Goal: Connect with others: Connect with other users

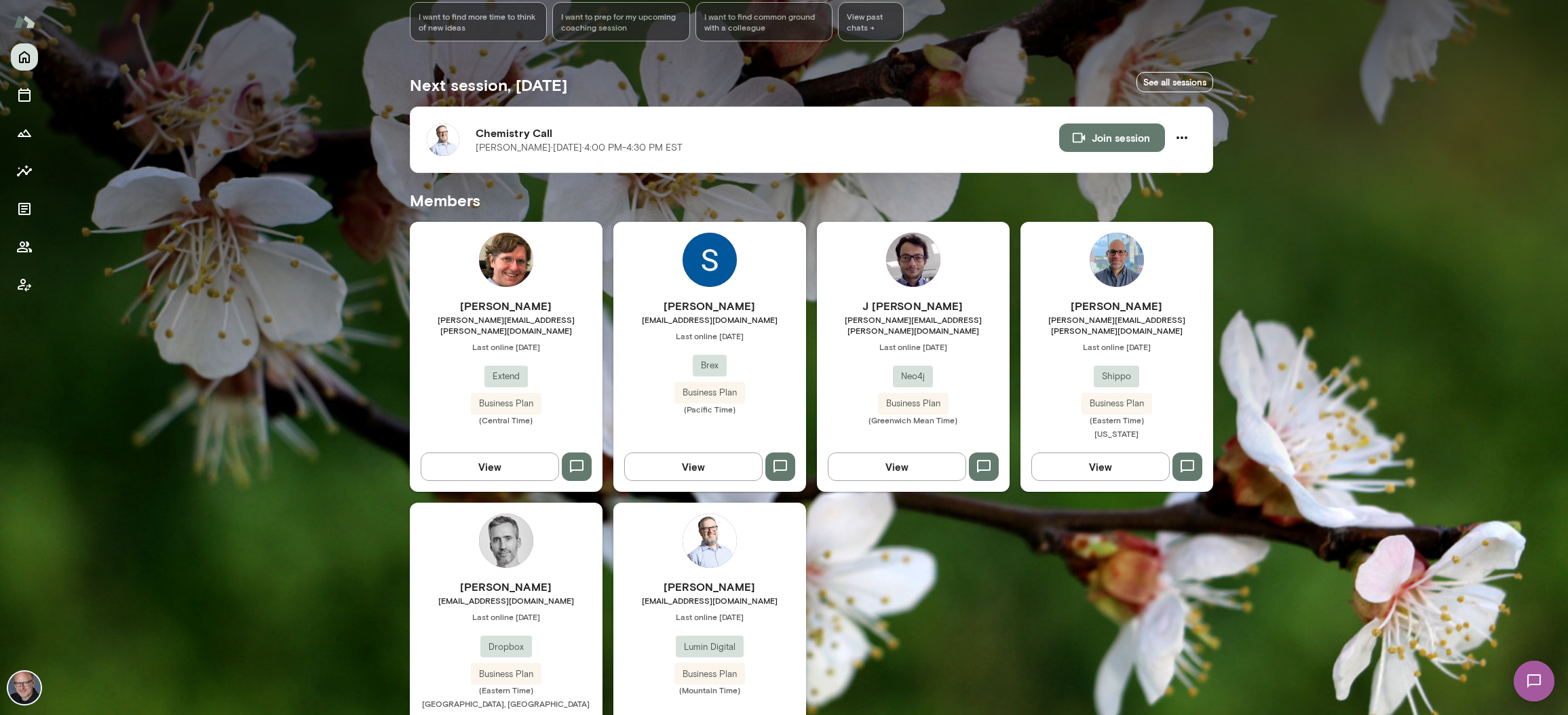
scroll to position [207, 0]
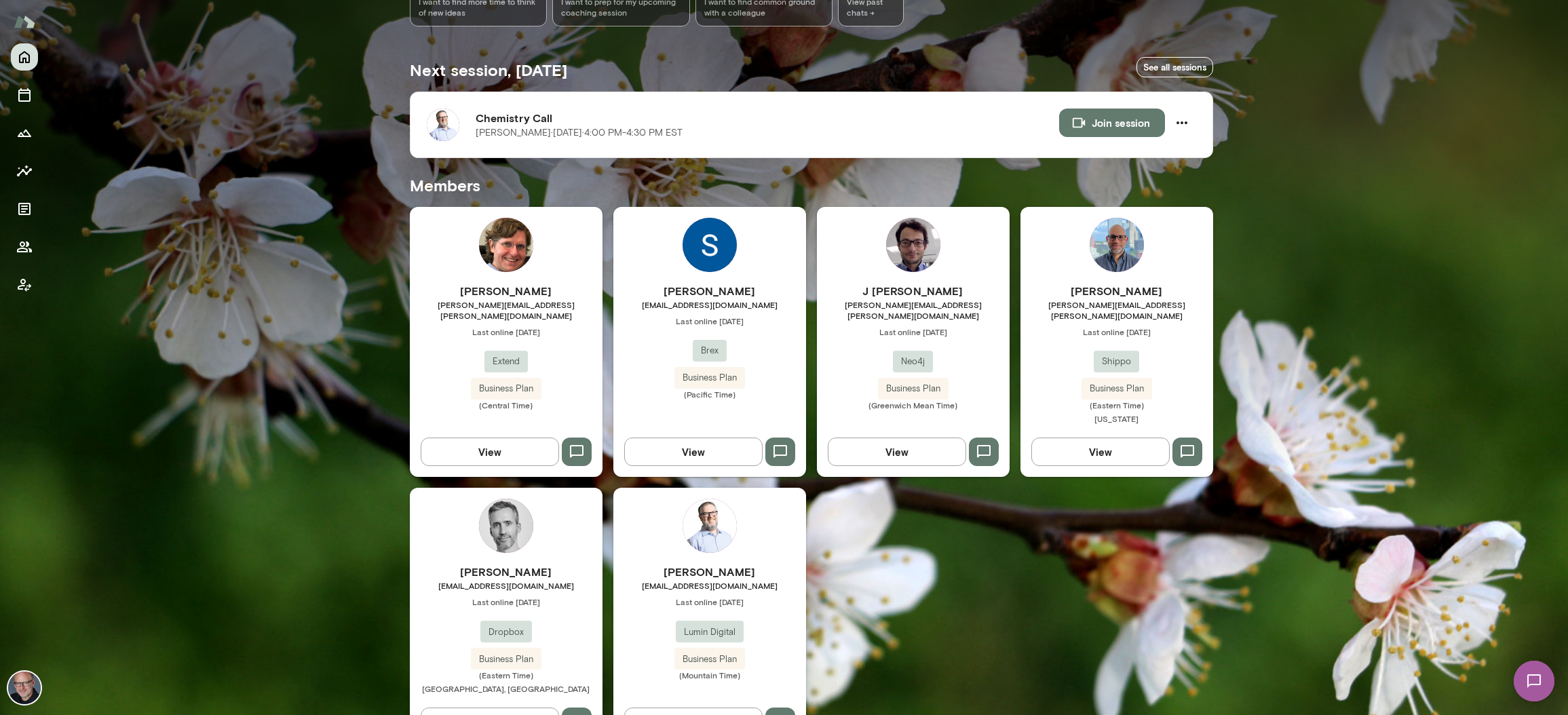
click at [683, 298] on h6 "[PERSON_NAME]" at bounding box center [709, 291] width 193 height 16
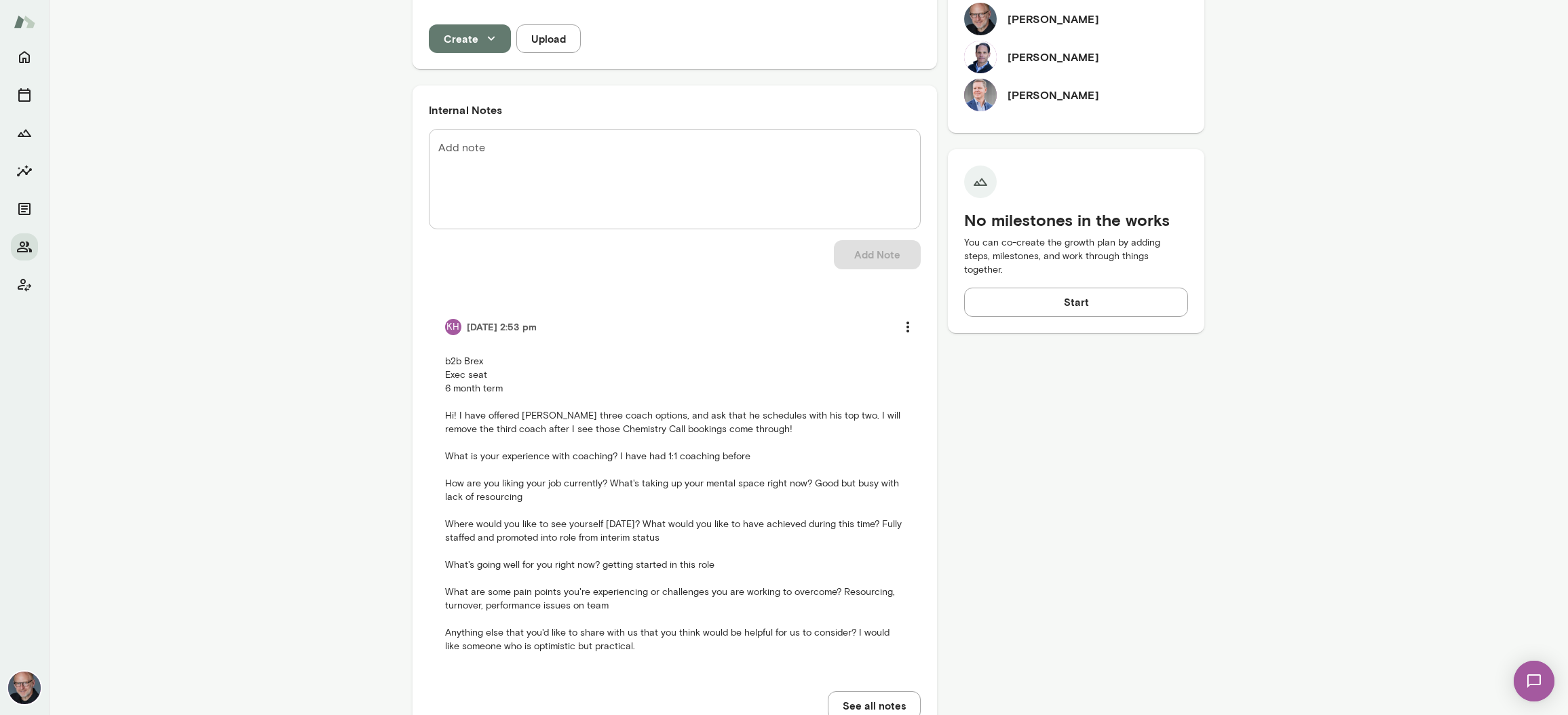
scroll to position [524, 0]
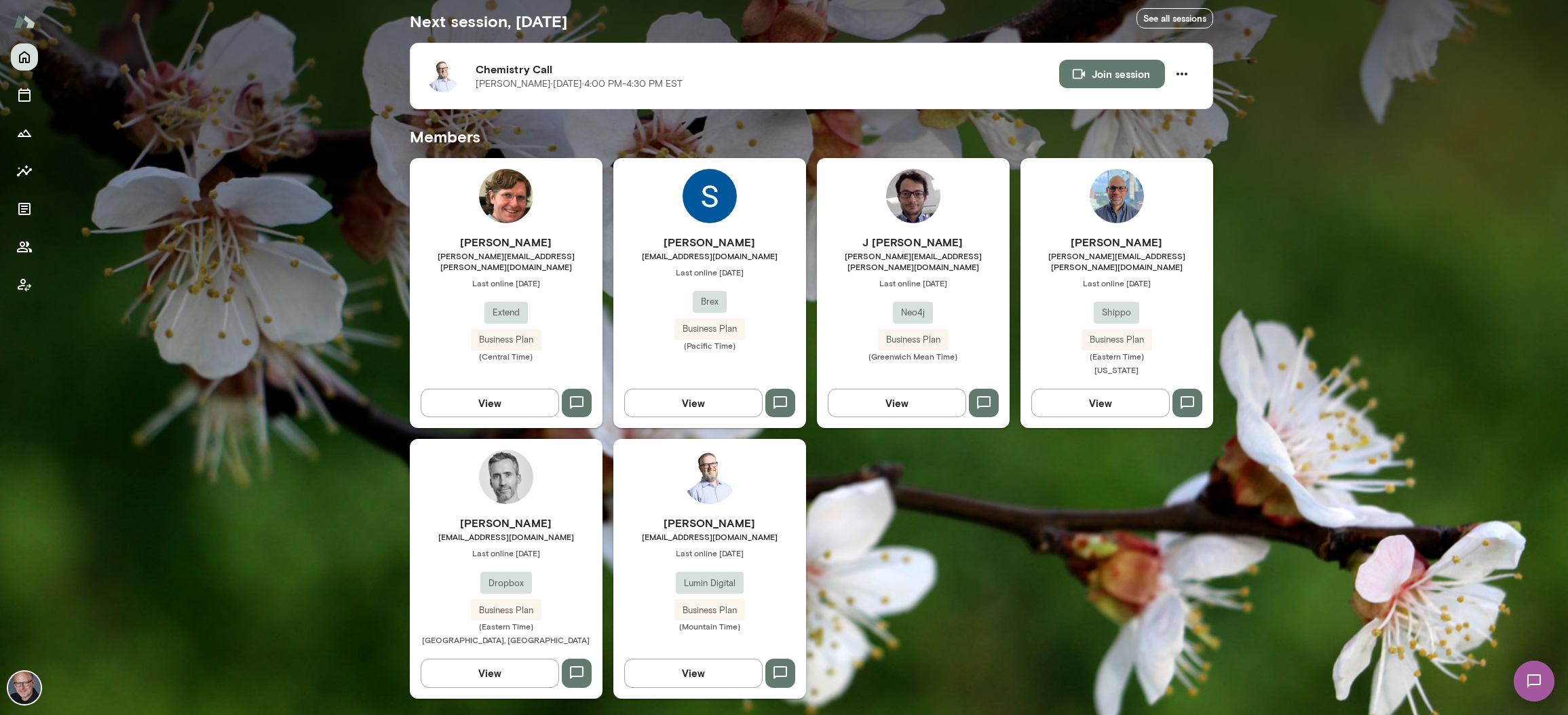
scroll to position [244, 0]
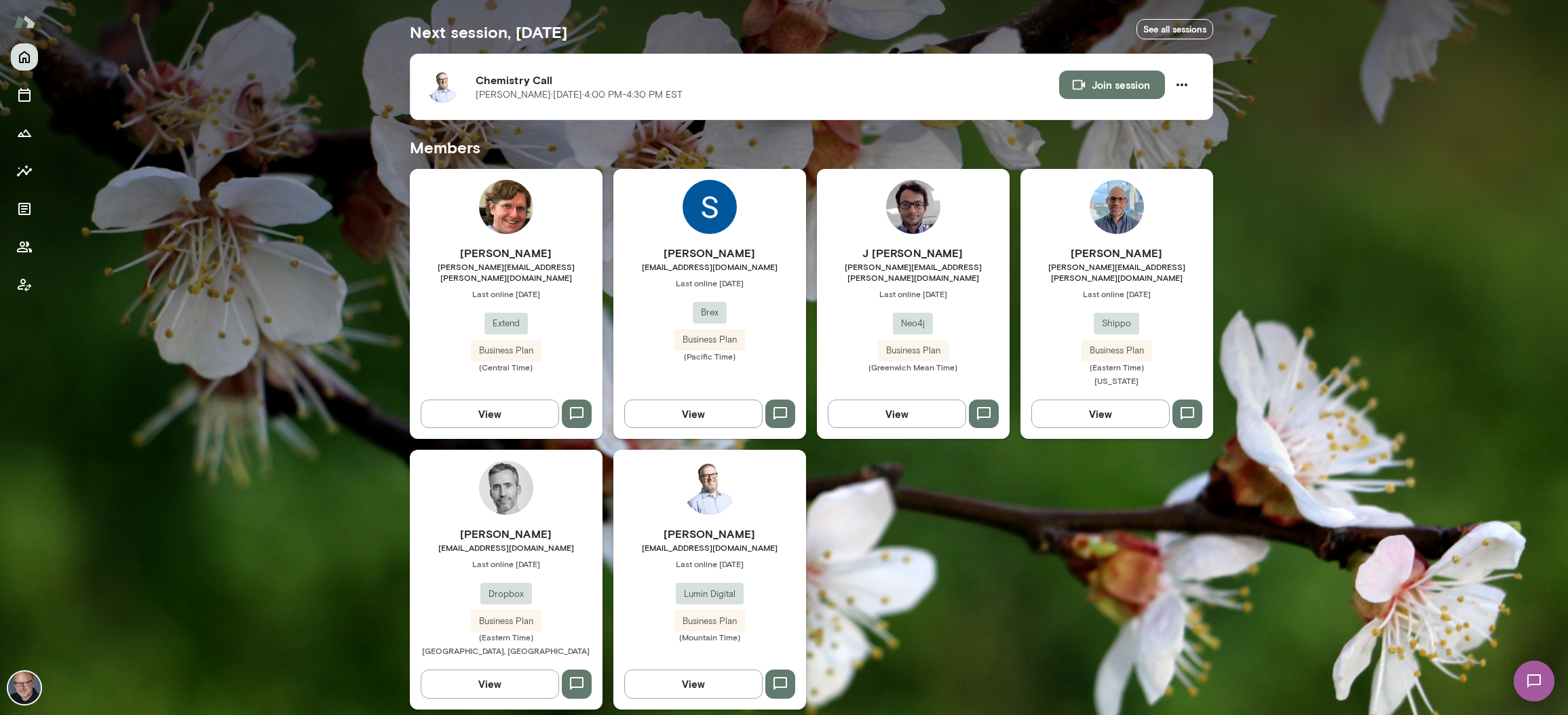
click at [709, 526] on h6 "[PERSON_NAME]" at bounding box center [709, 533] width 193 height 16
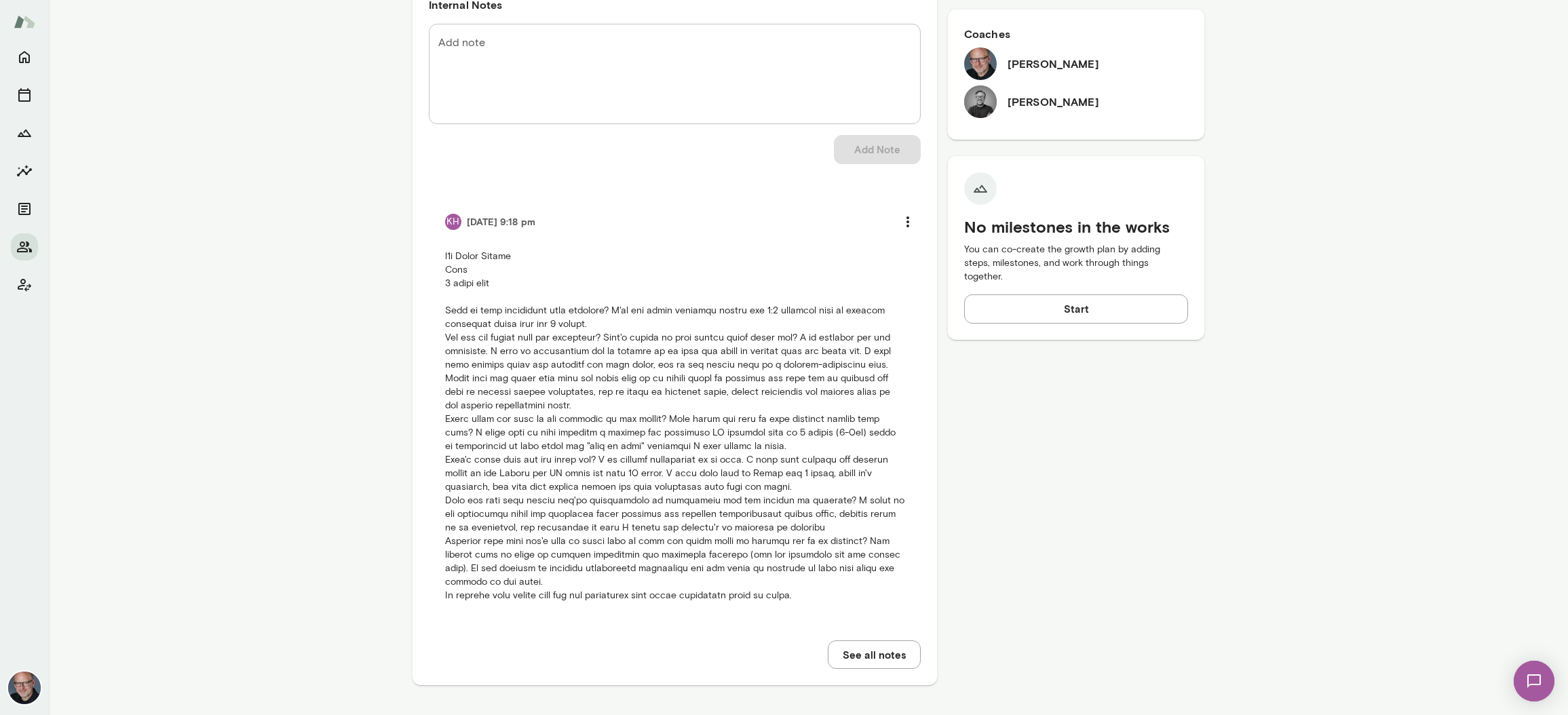
scroll to position [465, 0]
click at [871, 648] on button "See all notes" at bounding box center [874, 652] width 93 height 29
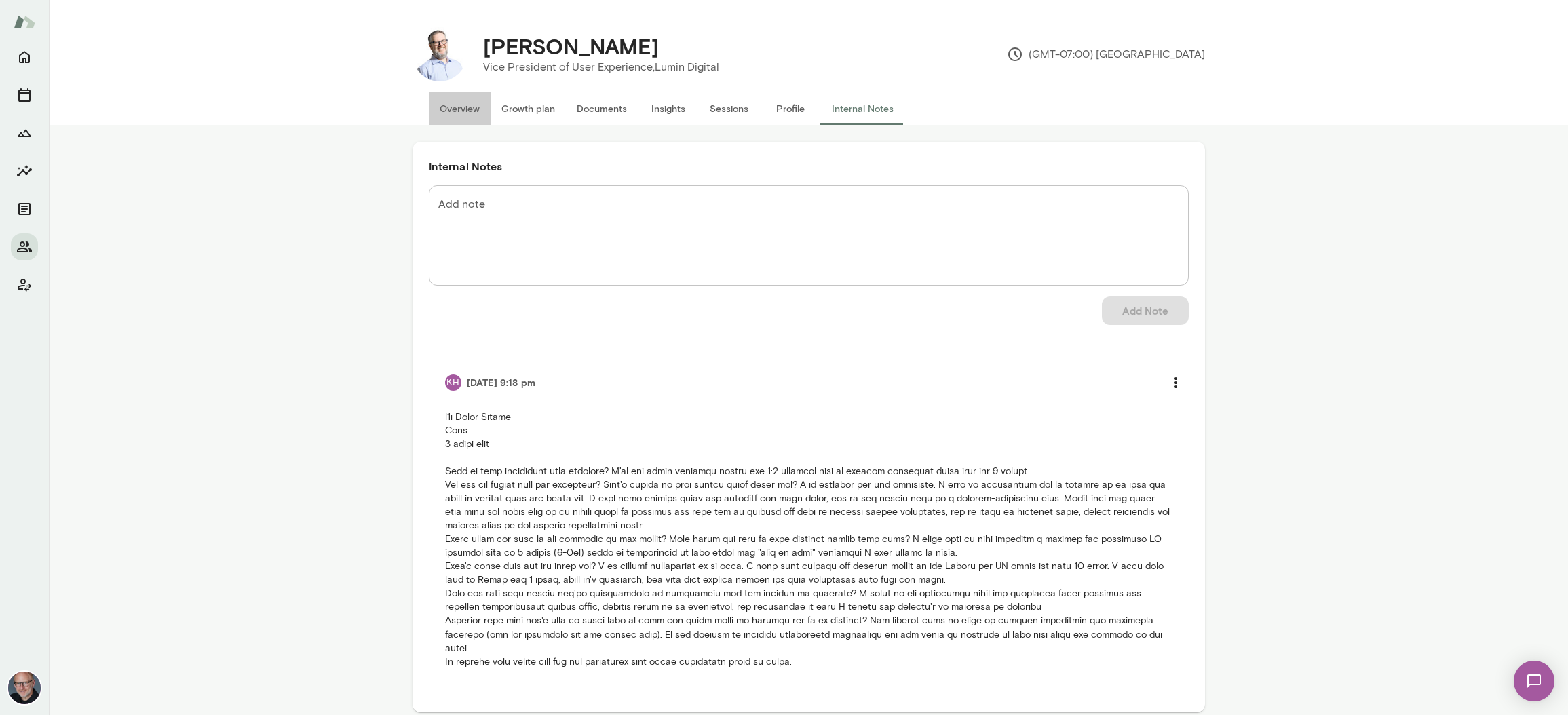
click at [458, 106] on button "Overview" at bounding box center [460, 109] width 62 height 33
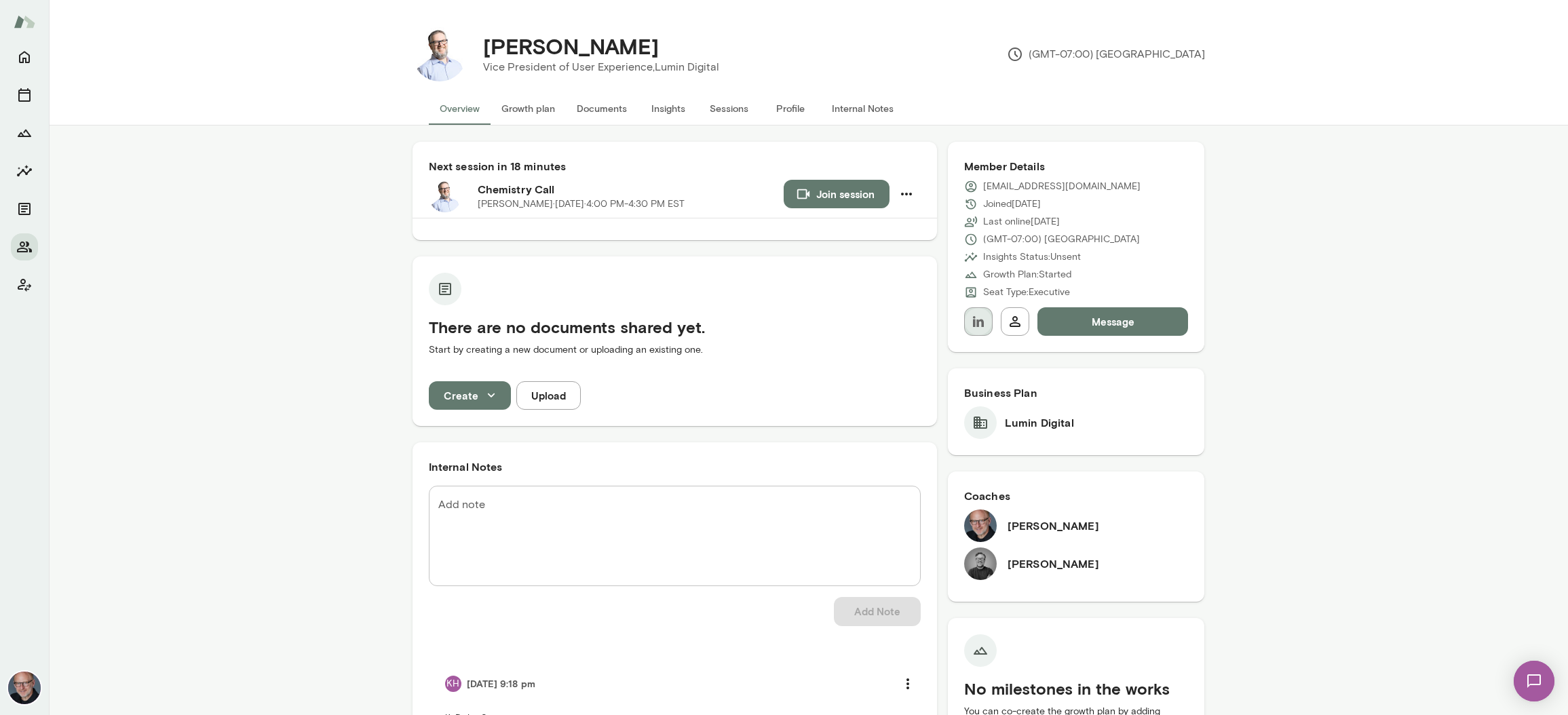
click at [982, 318] on icon "button" at bounding box center [978, 321] width 16 height 16
click at [821, 192] on button "Join session" at bounding box center [836, 194] width 106 height 29
